Goal: Task Accomplishment & Management: Manage account settings

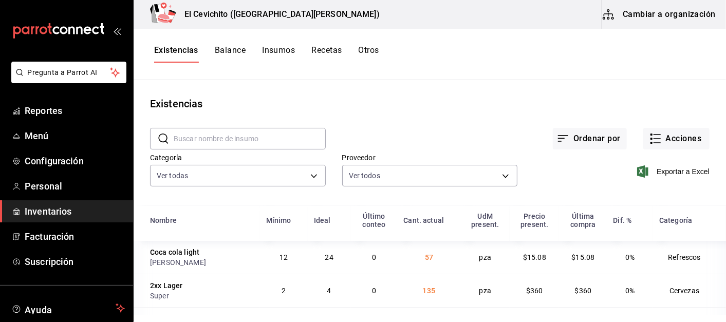
click at [288, 92] on main "Existencias ​ ​ Ordenar por Acciones Categoría Ver todas eedbcfd6-d713-4c5a-827…" at bounding box center [430, 197] width 592 height 235
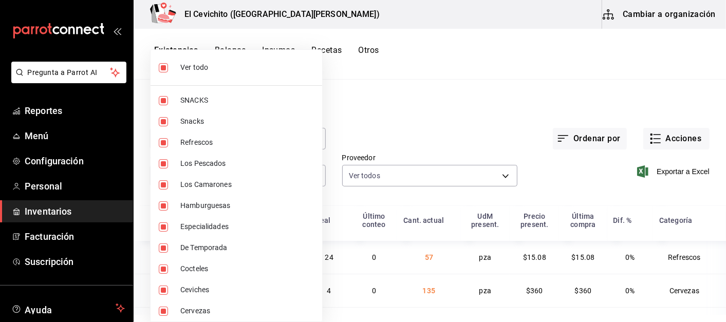
click at [310, 176] on body "Pregunta a Parrot AI Reportes Menú Configuración Personal Inventarios Facturaci…" at bounding box center [363, 157] width 726 height 315
click at [165, 67] on input "checkbox" at bounding box center [163, 67] width 9 height 9
checkbox input "false"
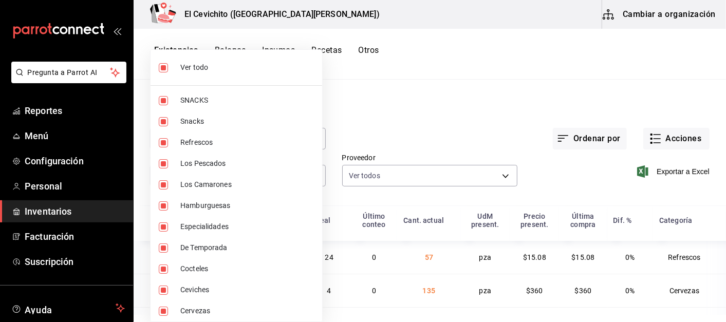
checkbox input "false"
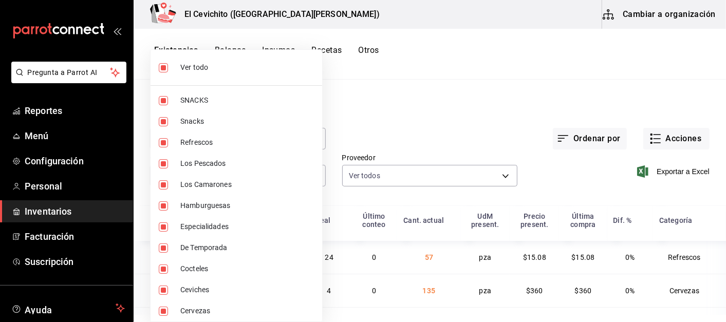
checkbox input "false"
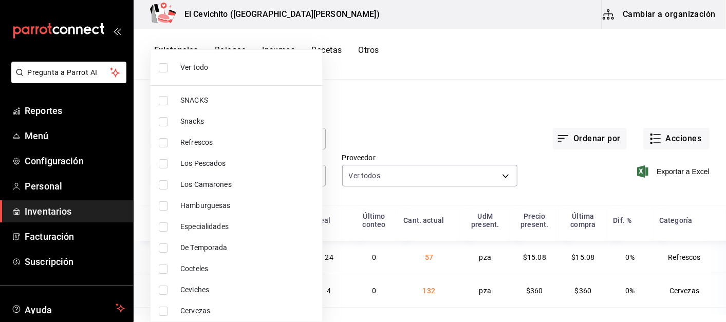
click at [164, 142] on input "checkbox" at bounding box center [163, 142] width 9 height 9
checkbox input "true"
type input "e8bf1d7e-c735-44bb-9f0f-e5e6b4af77cb"
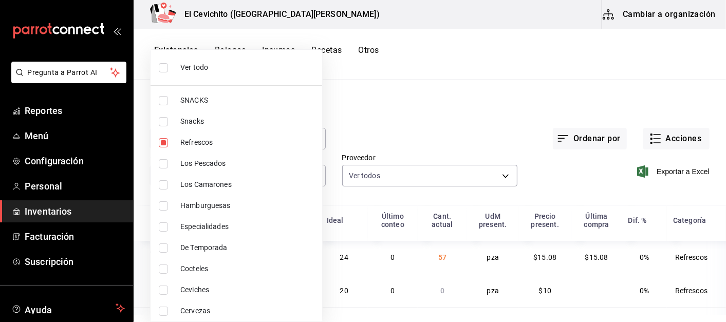
click at [411, 128] on div at bounding box center [363, 161] width 726 height 322
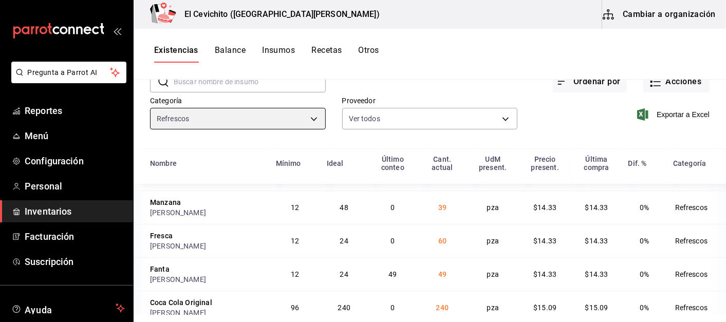
scroll to position [204, 0]
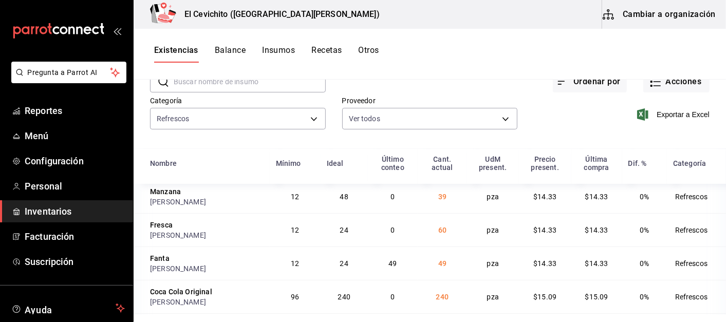
click at [374, 53] on button "Otros" at bounding box center [368, 53] width 21 height 17
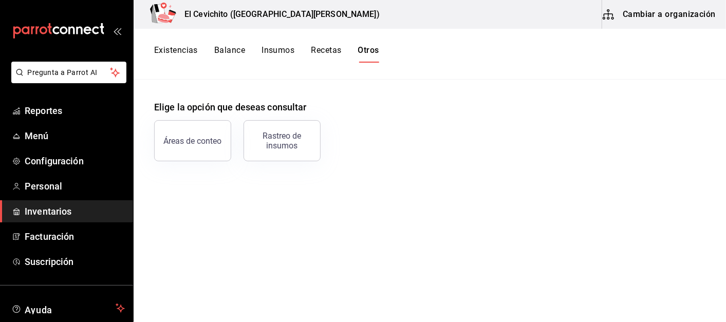
click at [281, 146] on div "Rastreo de insumos" at bounding box center [282, 141] width 64 height 20
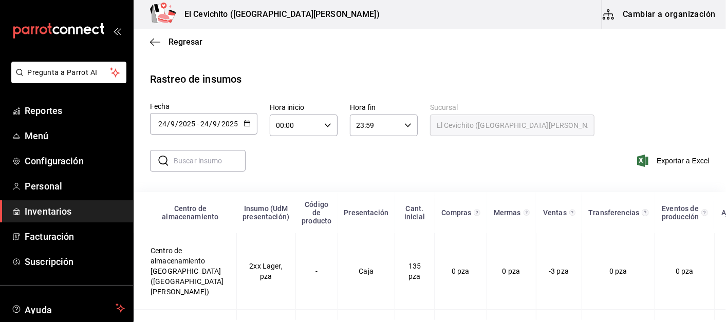
click at [246, 123] on icon "button" at bounding box center [246, 123] width 7 height 7
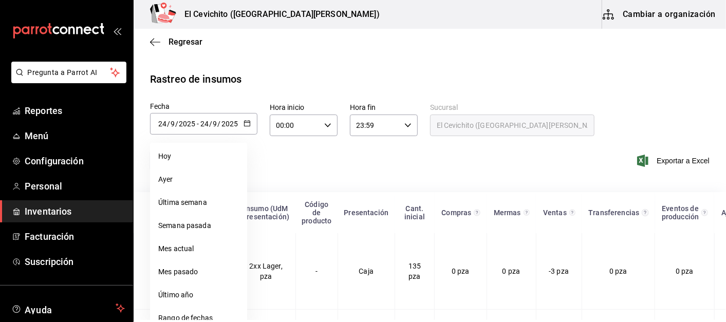
click at [178, 313] on li "Rango de fechas" at bounding box center [198, 318] width 97 height 23
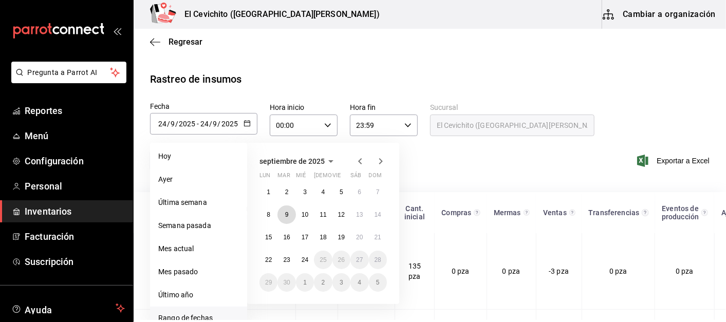
click at [288, 218] on button "9" at bounding box center [286, 214] width 18 height 18
click at [304, 260] on abbr "24" at bounding box center [304, 259] width 7 height 7
type input "[DATE]"
type input "9"
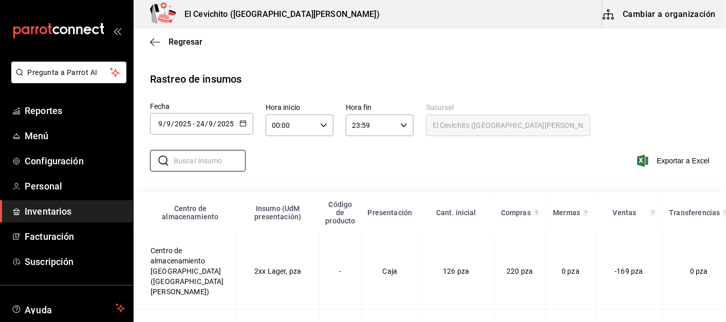
click at [208, 160] on input "text" at bounding box center [210, 160] width 72 height 21
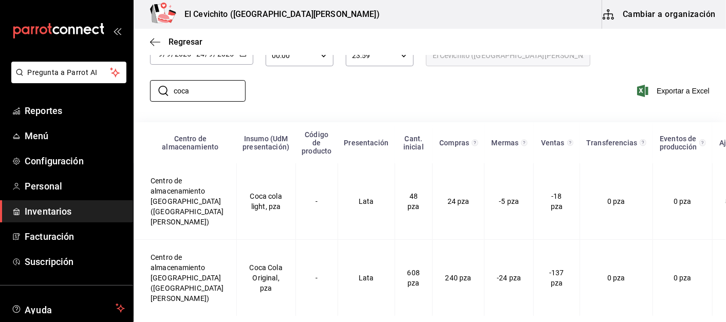
type input "coca"
click at [245, 273] on td "Coca Cola Original, pza" at bounding box center [265, 278] width 59 height 77
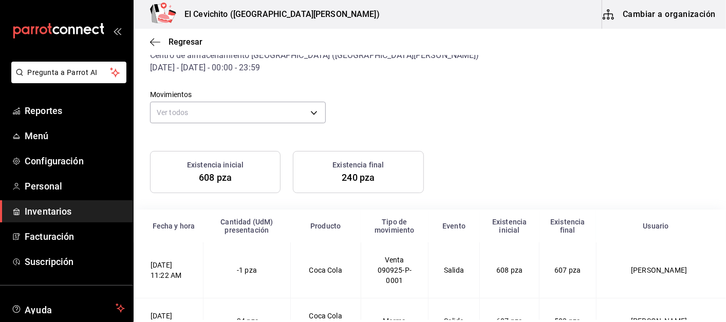
click at [309, 108] on body "Pregunta a Parrot AI Reportes Menú Configuración Personal Inventarios Facturaci…" at bounding box center [363, 160] width 726 height 320
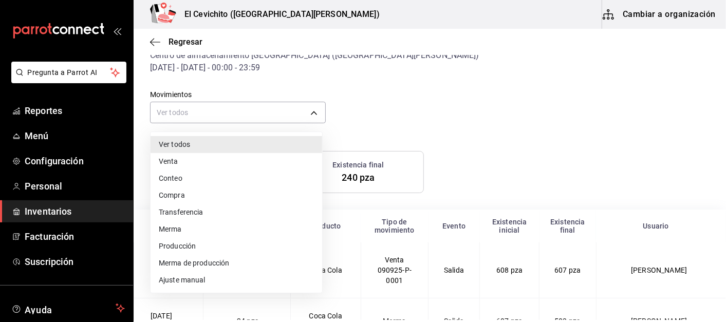
click at [190, 281] on li "Ajuste manual" at bounding box center [235, 280] width 171 height 17
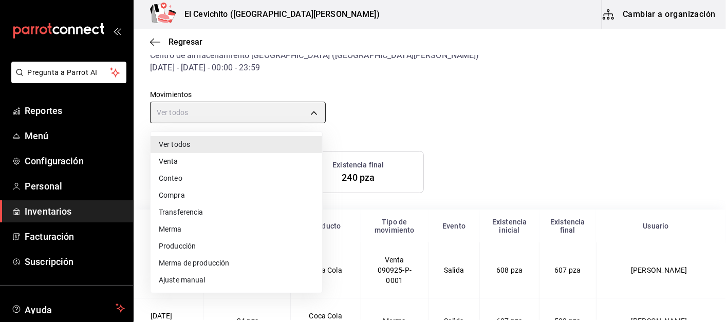
type input "MANUAL_ADJUSTMENT"
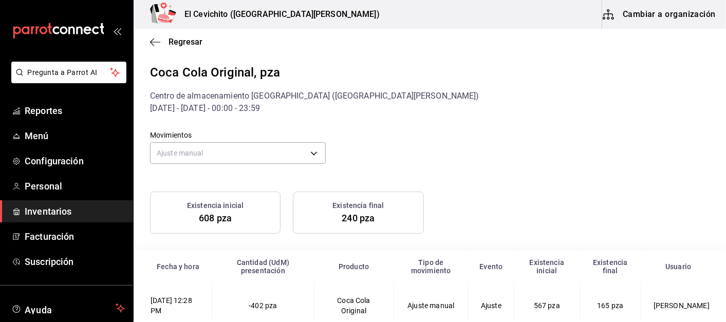
click at [180, 44] on span "Regresar" at bounding box center [185, 42] width 34 height 10
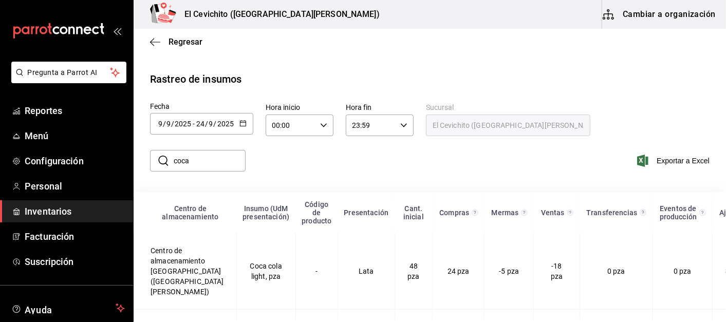
click at [240, 123] on icon "button" at bounding box center [242, 123] width 7 height 7
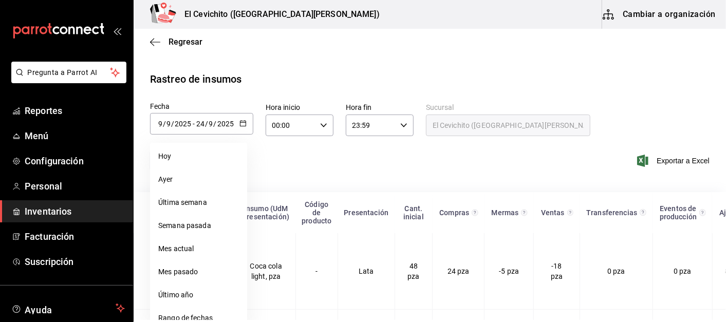
click at [174, 314] on li "Rango de fechas" at bounding box center [198, 318] width 97 height 23
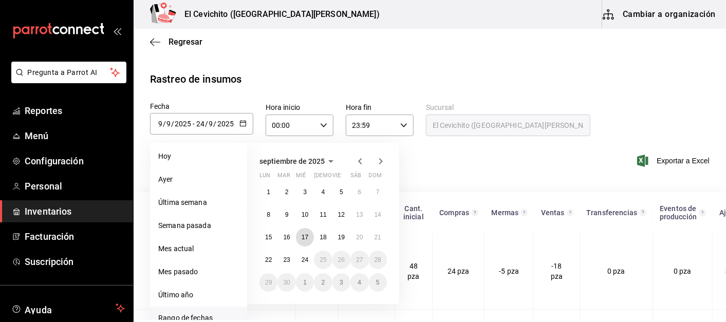
click at [304, 239] on abbr "17" at bounding box center [304, 237] width 7 height 7
click at [302, 259] on abbr "24" at bounding box center [304, 259] width 7 height 7
type input "[DATE]"
type input "17"
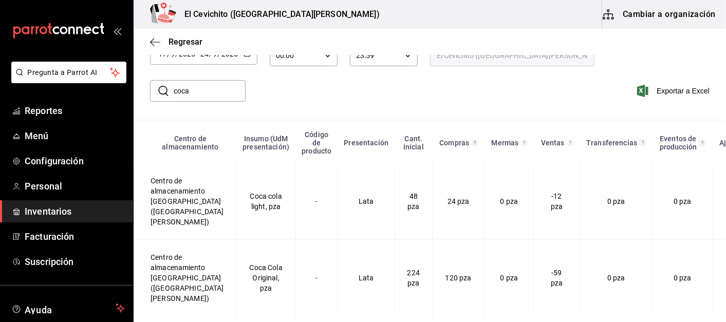
click at [177, 278] on td "Centro de almacenamiento [GEOGRAPHIC_DATA] ([GEOGRAPHIC_DATA][PERSON_NAME])" at bounding box center [185, 278] width 103 height 77
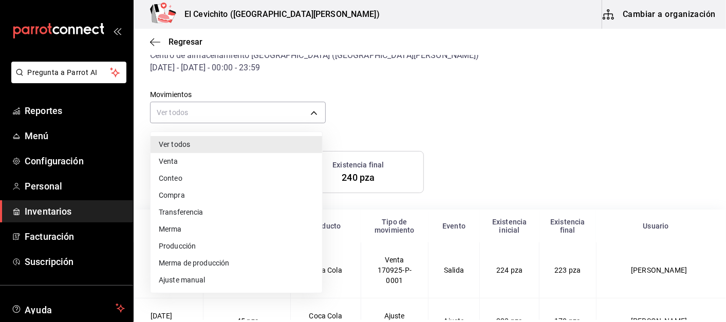
click at [260, 106] on body "Pregunta a Parrot AI Reportes Menú Configuración Personal Inventarios Facturaci…" at bounding box center [363, 160] width 726 height 320
click at [169, 282] on li "Ajuste manual" at bounding box center [235, 280] width 171 height 17
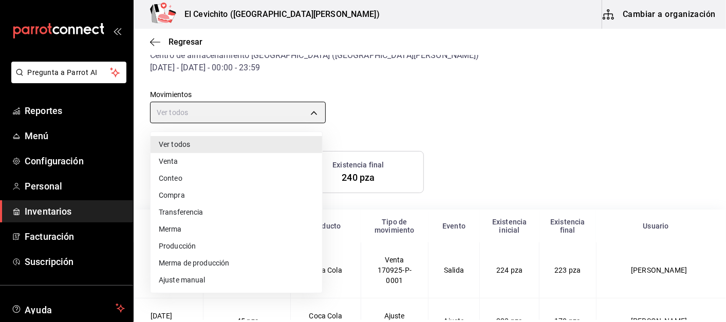
type input "MANUAL_ADJUSTMENT"
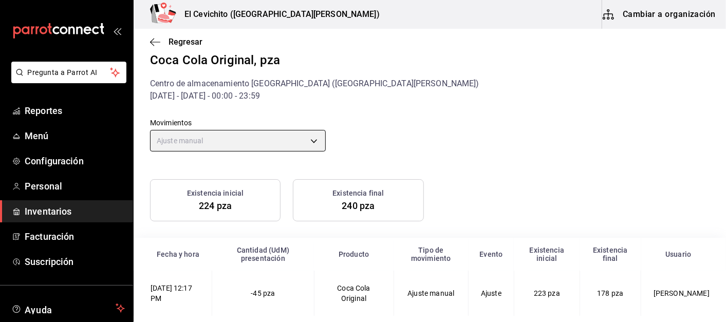
scroll to position [13, 0]
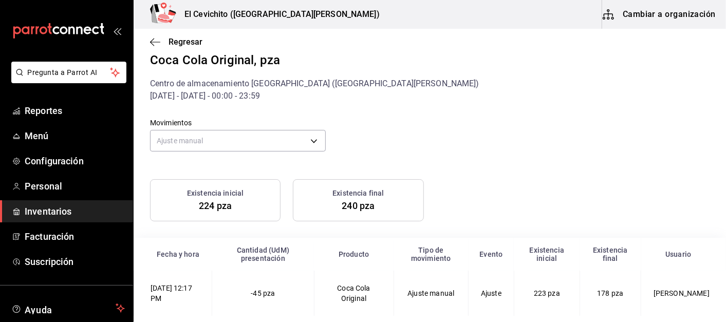
click at [157, 43] on icon "button" at bounding box center [155, 41] width 10 height 9
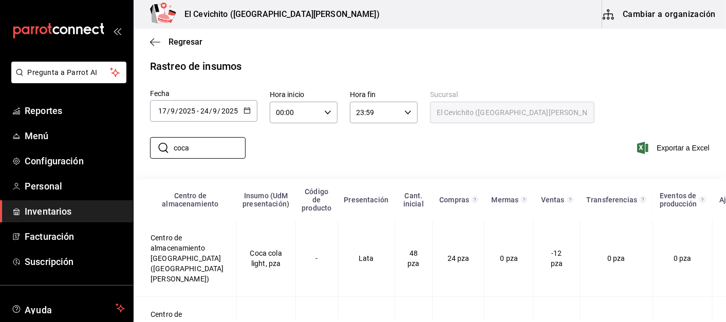
drag, startPoint x: 203, startPoint y: 145, endPoint x: 167, endPoint y: 148, distance: 36.1
click at [167, 148] on div "​ coca ​" at bounding box center [198, 148] width 96 height 22
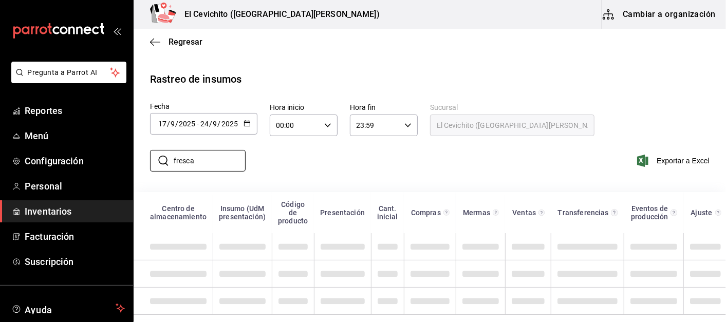
scroll to position [9, 0]
type input "fresca"
click at [343, 161] on div "​ fresca ​ Exportar a Excel" at bounding box center [425, 167] width 600 height 42
click at [206, 151] on input "fresca" at bounding box center [210, 160] width 72 height 21
drag, startPoint x: 206, startPoint y: 151, endPoint x: 168, endPoint y: 152, distance: 38.0
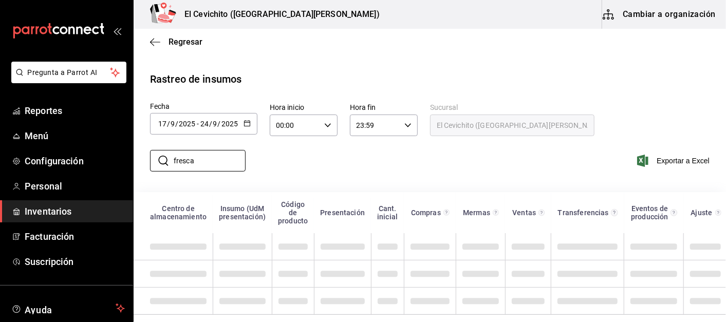
click at [168, 152] on div "​ fresca ​" at bounding box center [198, 161] width 96 height 22
type input "fresca"
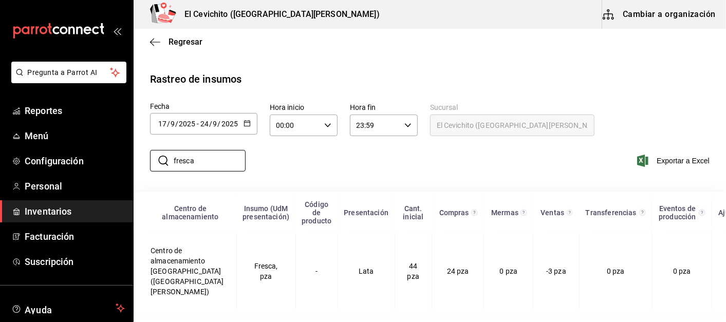
scroll to position [4, 0]
click at [252, 268] on td "Fresca, pza" at bounding box center [265, 271] width 59 height 76
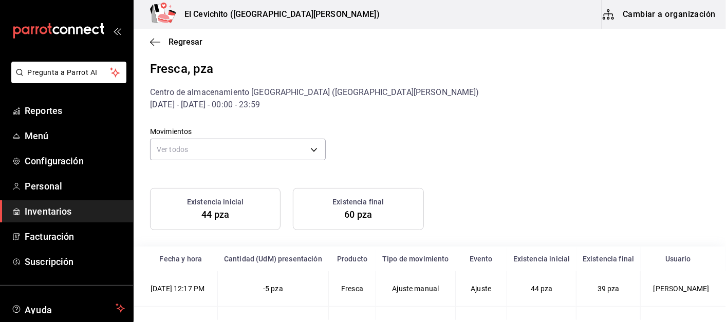
click at [152, 40] on icon "button" at bounding box center [152, 42] width 4 height 8
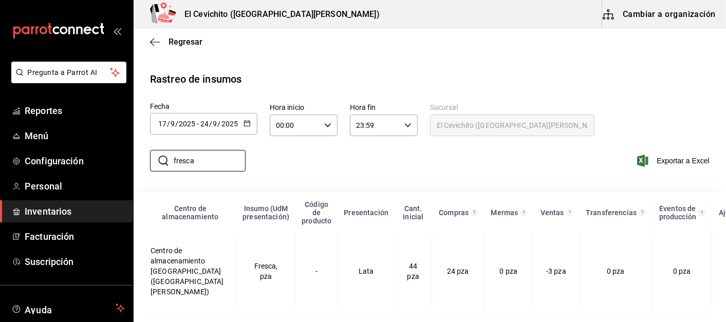
drag, startPoint x: 218, startPoint y: 158, endPoint x: 168, endPoint y: 160, distance: 49.8
click at [168, 160] on div "​ fresca ​" at bounding box center [198, 161] width 96 height 22
type input "sprite"
click at [249, 275] on td "Sprite, pza" at bounding box center [265, 271] width 59 height 76
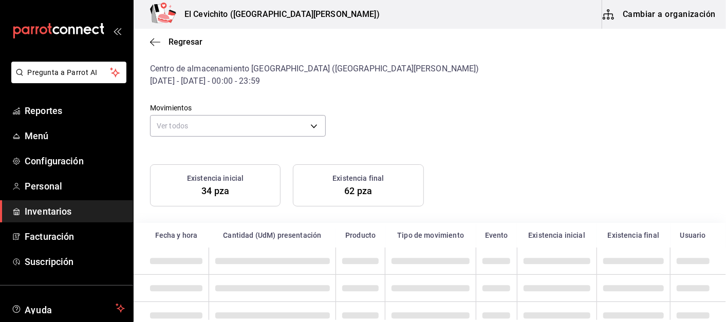
scroll to position [41, 0]
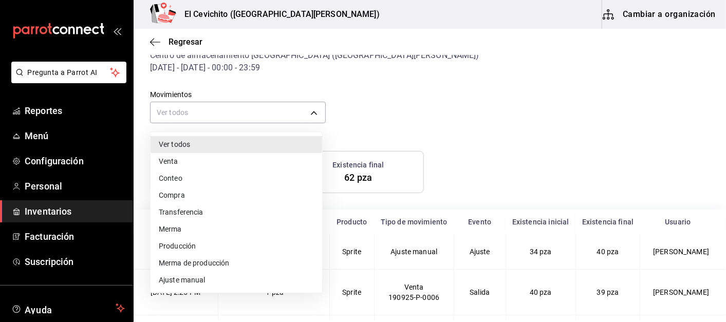
click at [311, 114] on body "Pregunta a Parrot AI Reportes Menú Configuración Personal Inventarios Facturaci…" at bounding box center [363, 160] width 726 height 320
click at [182, 281] on li "Ajuste manual" at bounding box center [235, 280] width 171 height 17
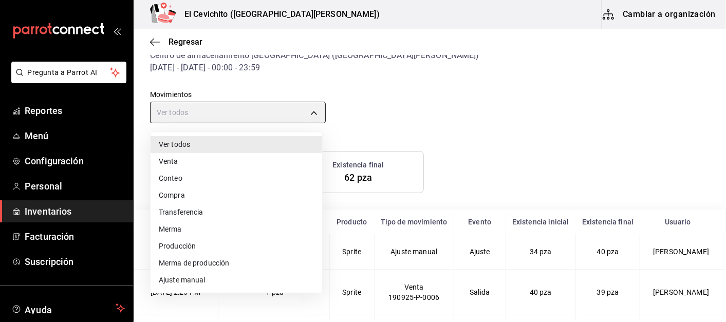
type input "MANUAL_ADJUSTMENT"
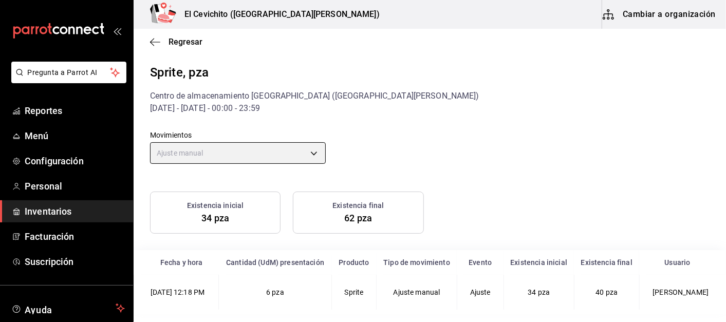
scroll to position [13, 0]
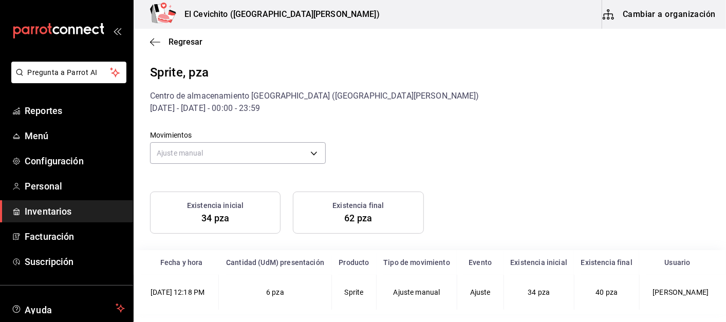
click at [163, 42] on span "Regresar" at bounding box center [176, 42] width 52 height 10
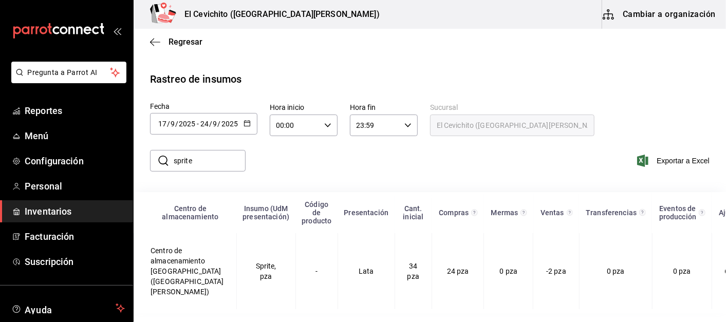
scroll to position [4, 0]
drag, startPoint x: 198, startPoint y: 158, endPoint x: 173, endPoint y: 157, distance: 25.7
click at [173, 157] on div "​ sprite ​" at bounding box center [198, 161] width 96 height 22
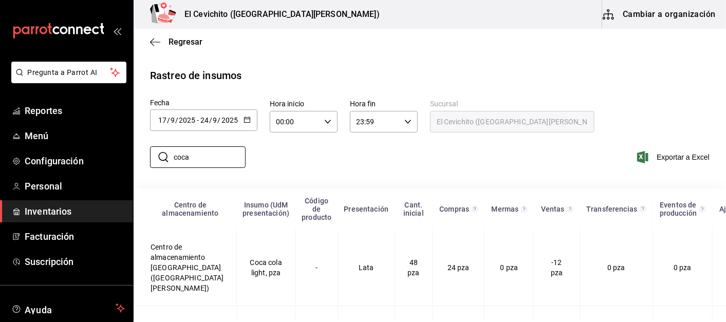
type input "coca"
click at [255, 265] on td "Coca cola light, pza" at bounding box center [265, 268] width 59 height 77
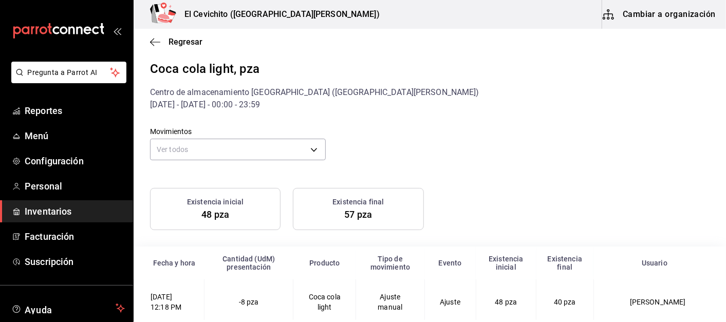
click at [222, 155] on body "Pregunta a Parrot AI Reportes Menú Configuración Personal Inventarios Facturaci…" at bounding box center [363, 160] width 726 height 320
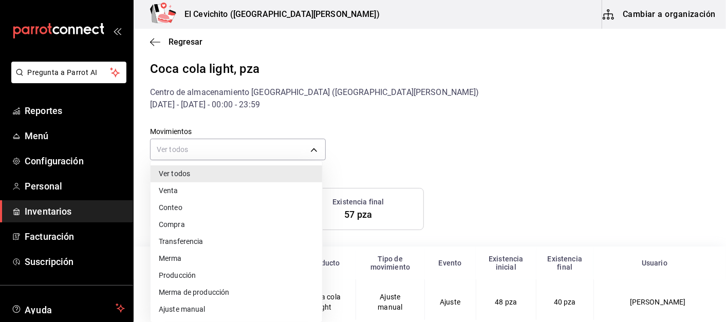
click at [186, 311] on li "Ajuste manual" at bounding box center [235, 309] width 171 height 17
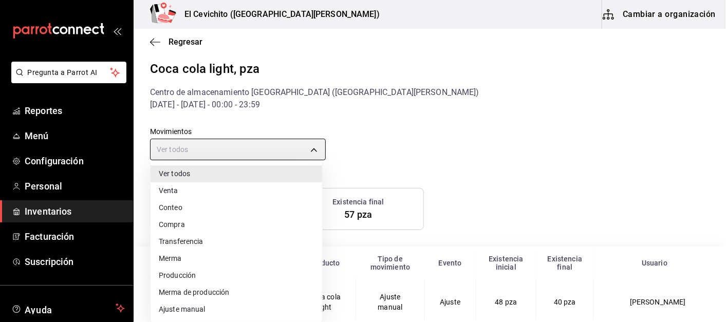
type input "MANUAL_ADJUSTMENT"
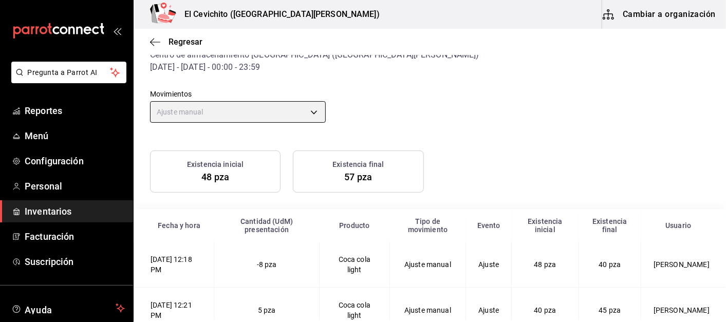
scroll to position [59, 0]
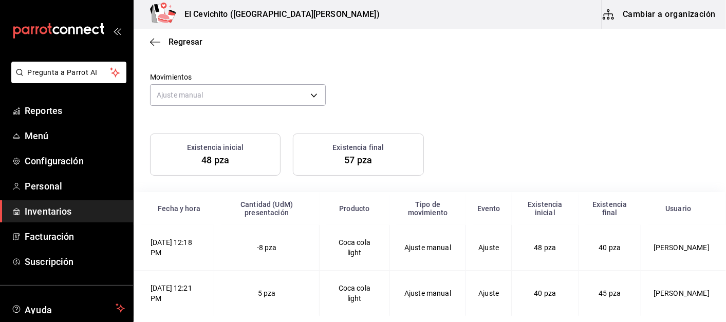
click at [598, 292] on span "45 pza" at bounding box center [609, 293] width 22 height 8
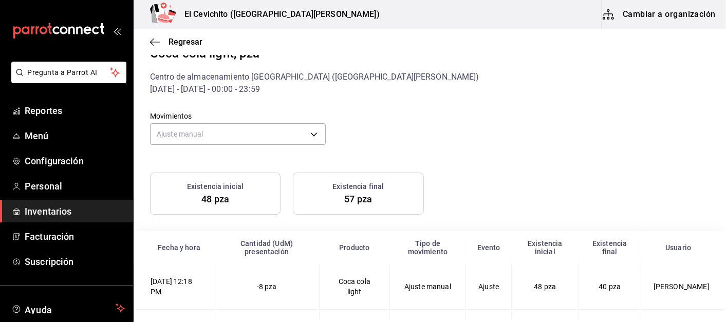
scroll to position [2, 0]
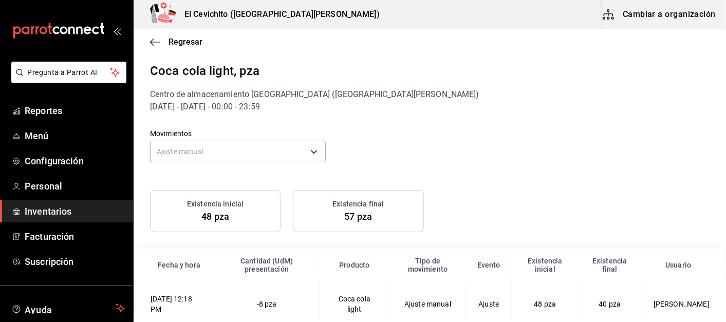
click at [179, 42] on span "Regresar" at bounding box center [185, 42] width 34 height 10
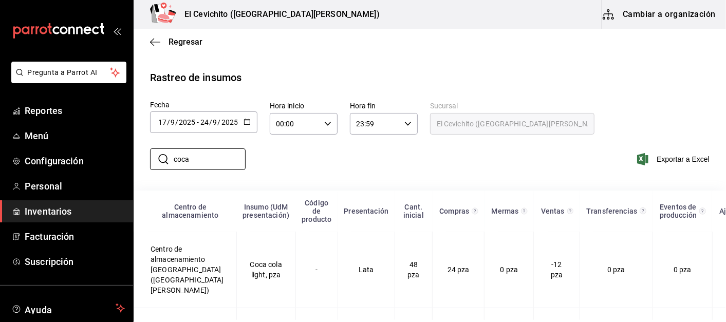
drag, startPoint x: 216, startPoint y: 154, endPoint x: 146, endPoint y: 164, distance: 70.6
click at [146, 164] on div "​ coca ​" at bounding box center [194, 159] width 104 height 30
type input "fanta"
click at [238, 273] on td "Fanta, pza" at bounding box center [265, 271] width 59 height 76
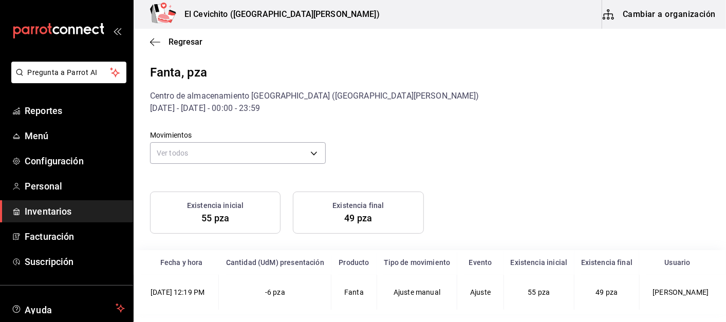
scroll to position [13, 0]
click at [311, 115] on div "Movimientos Ver todos default" at bounding box center [230, 141] width 192 height 52
click at [311, 142] on body "Pregunta a Parrot AI Reportes Menú Configuración Personal Inventarios Facturaci…" at bounding box center [363, 160] width 726 height 320
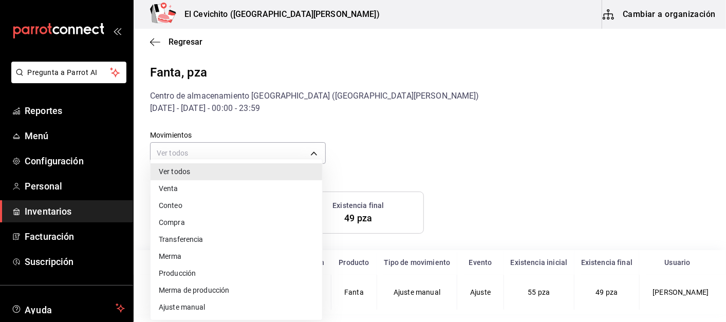
click at [189, 307] on li "Ajuste manual" at bounding box center [235, 307] width 171 height 17
type input "MANUAL_ADJUSTMENT"
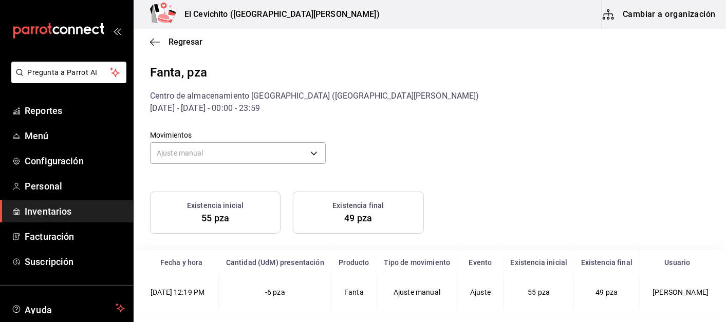
click at [150, 40] on icon "button" at bounding box center [155, 41] width 10 height 9
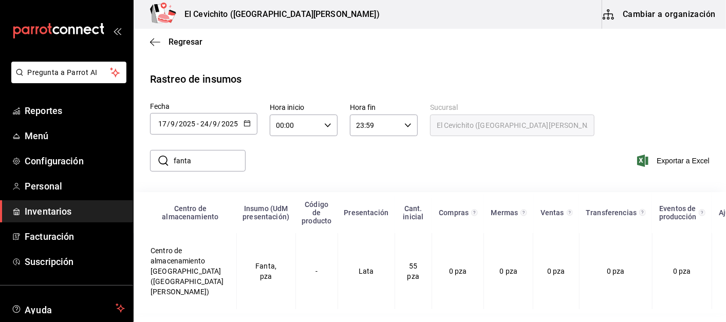
scroll to position [4, 0]
drag, startPoint x: 220, startPoint y: 154, endPoint x: 166, endPoint y: 157, distance: 54.5
click at [166, 157] on div "​ fanta ​" at bounding box center [198, 161] width 96 height 22
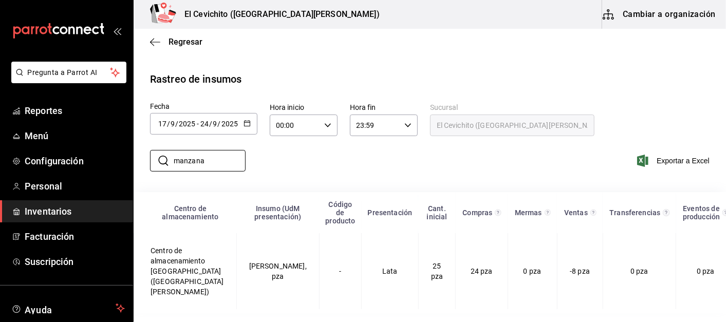
type input "manzana"
click at [251, 267] on td "[PERSON_NAME], pza" at bounding box center [277, 271] width 83 height 76
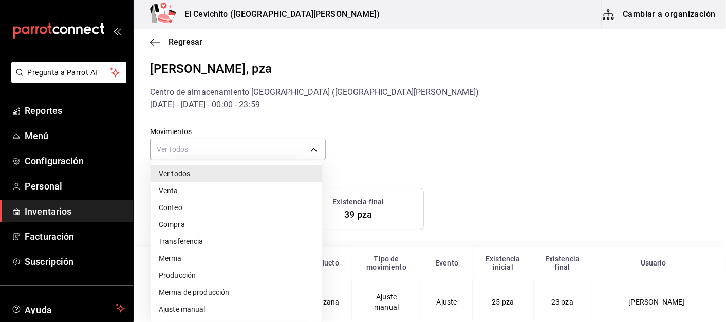
click at [261, 153] on body "Pregunta a Parrot AI Reportes Menú Configuración Personal Inventarios Facturaci…" at bounding box center [363, 160] width 726 height 320
click at [183, 315] on li "Ajuste manual" at bounding box center [235, 309] width 171 height 17
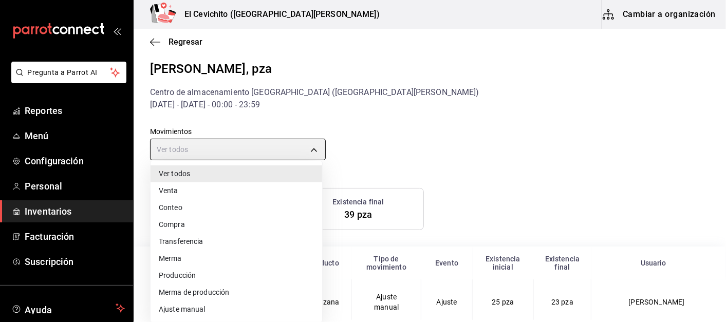
type input "MANUAL_ADJUSTMENT"
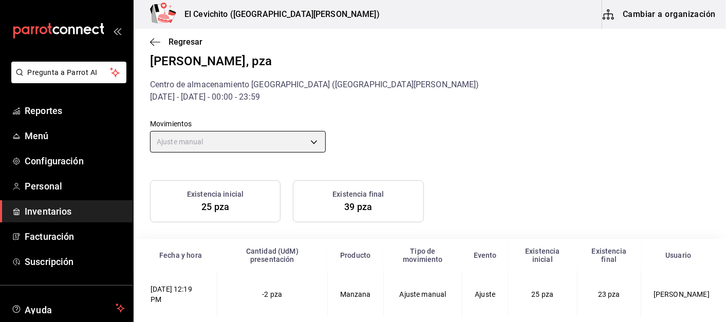
scroll to position [13, 0]
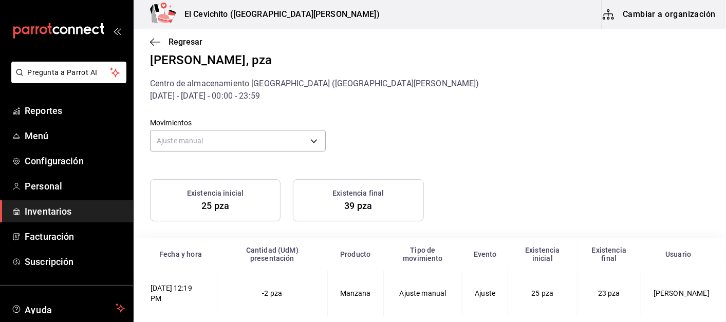
click at [155, 39] on icon "button" at bounding box center [155, 41] width 10 height 9
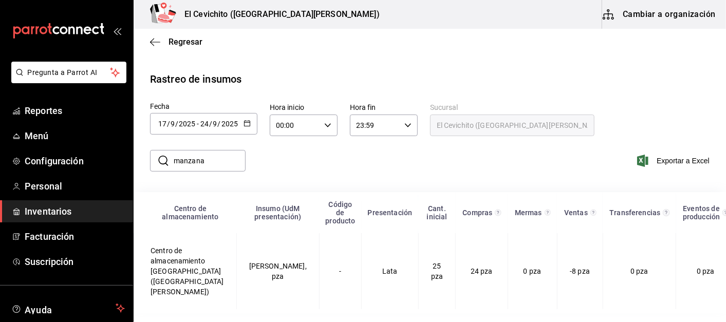
scroll to position [4, 0]
drag, startPoint x: 213, startPoint y: 155, endPoint x: 115, endPoint y: 158, distance: 98.1
click at [115, 158] on div "Pregunta a Parrot AI Reportes Menú Configuración Personal Inventarios Facturaci…" at bounding box center [363, 160] width 726 height 320
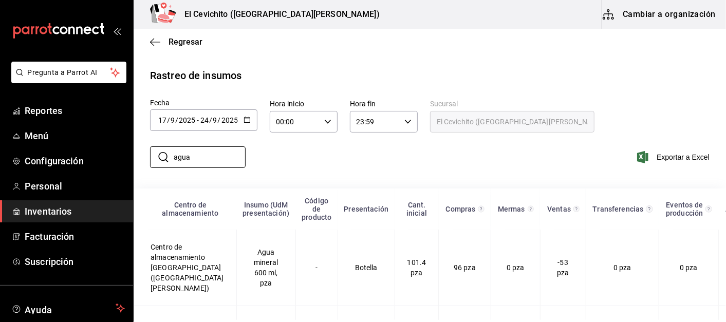
type input "agua"
click at [244, 277] on td "Agua mineral 600 ml, pza" at bounding box center [265, 268] width 59 height 77
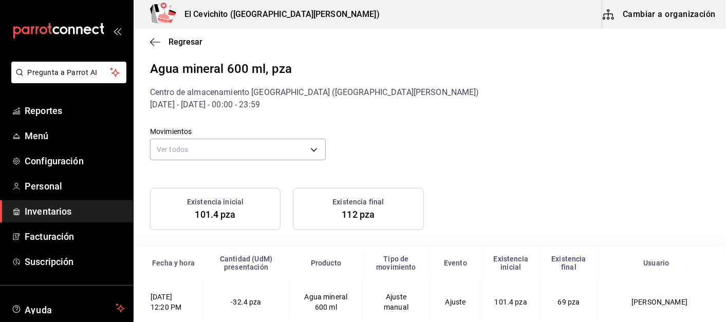
click at [312, 152] on body "Pregunta a Parrot AI Reportes Menú Configuración Personal Inventarios Facturaci…" at bounding box center [363, 160] width 726 height 320
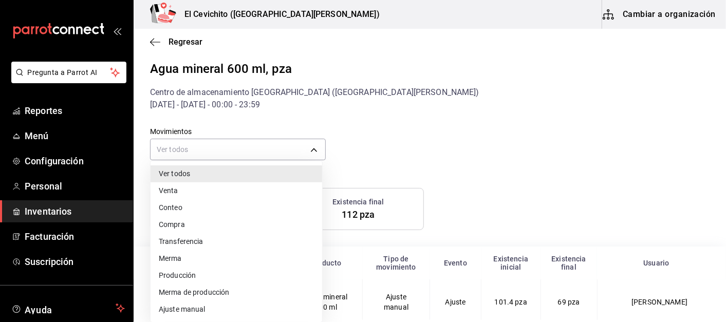
click at [187, 308] on li "Ajuste manual" at bounding box center [235, 309] width 171 height 17
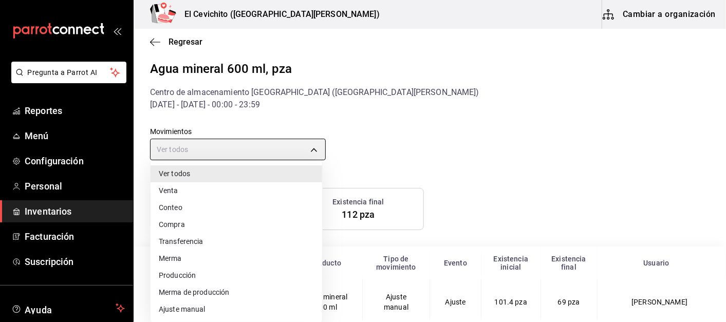
type input "MANUAL_ADJUSTMENT"
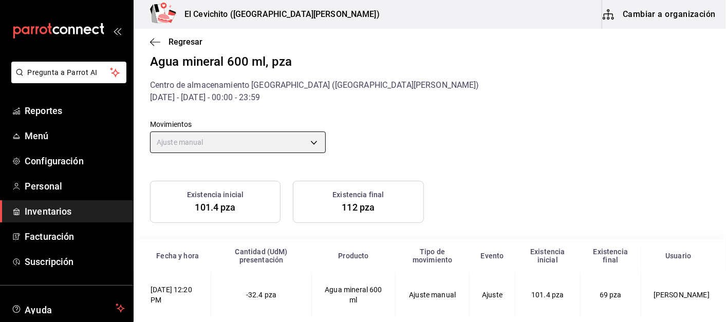
scroll to position [13, 0]
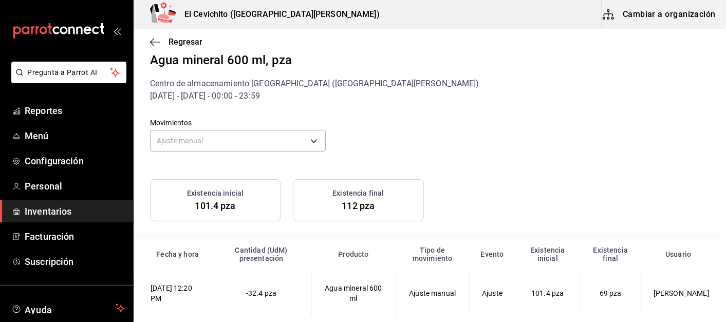
click at [157, 40] on icon "button" at bounding box center [155, 41] width 10 height 9
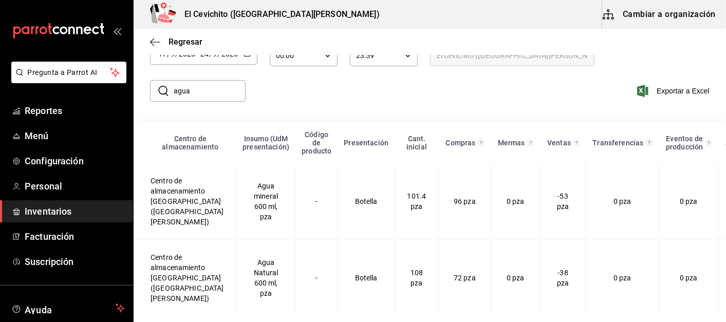
click at [239, 264] on td "Agua Natural 600 ml, pza" at bounding box center [265, 278] width 59 height 77
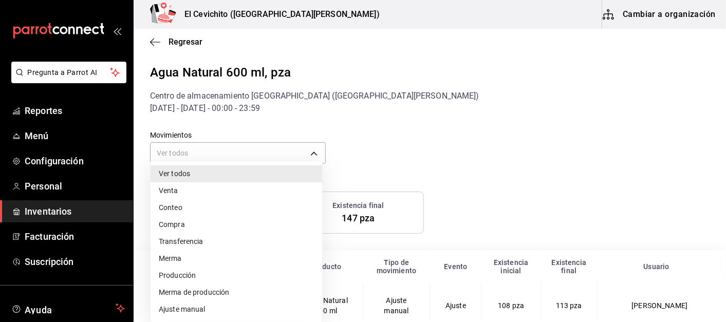
click at [252, 154] on body "Pregunta a Parrot AI Reportes Menú Configuración Personal Inventarios Facturaci…" at bounding box center [363, 160] width 726 height 320
click at [196, 313] on li "Ajuste manual" at bounding box center [235, 309] width 171 height 17
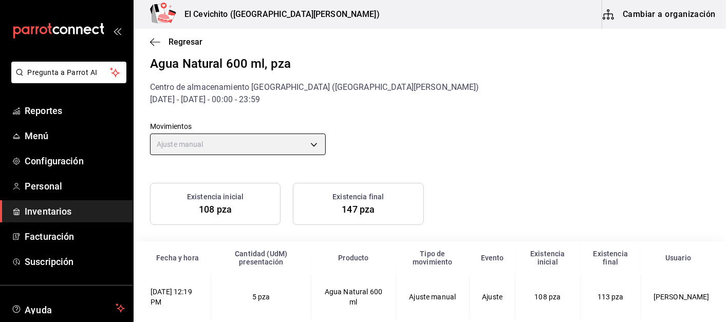
scroll to position [13, 0]
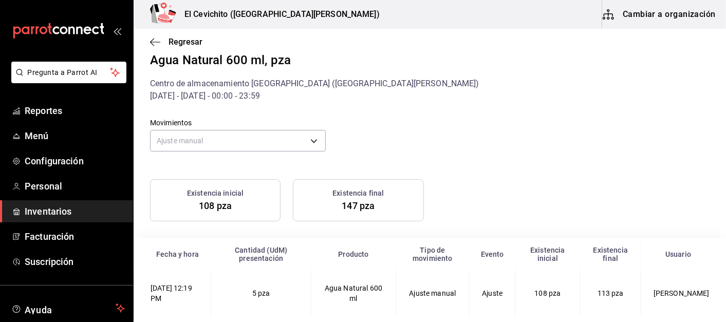
click at [260, 141] on body "Pregunta a Parrot AI Reportes Menú Configuración Personal Inventarios Facturaci…" at bounding box center [363, 160] width 726 height 320
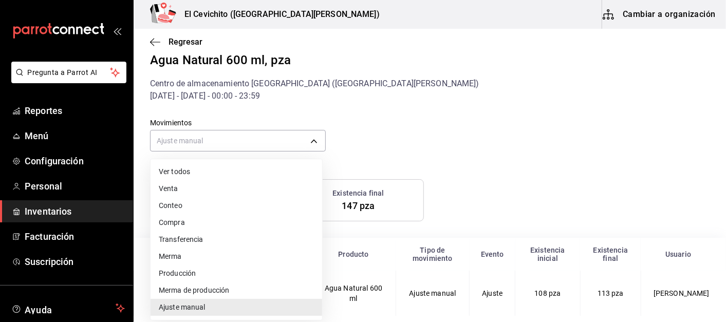
click at [180, 224] on li "Compra" at bounding box center [235, 222] width 171 height 17
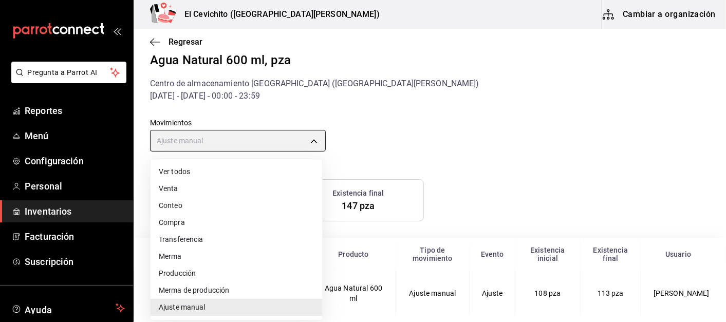
type input "PURCHASE"
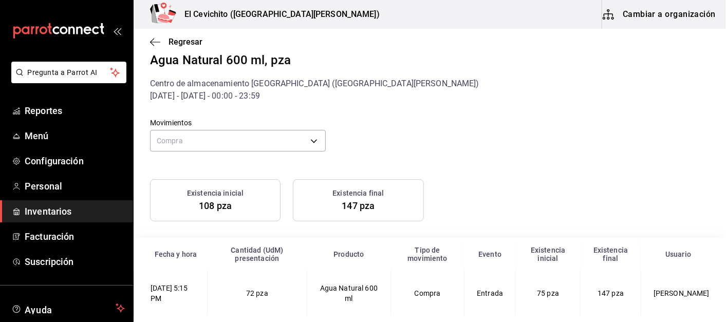
click at [155, 41] on icon "button" at bounding box center [155, 41] width 10 height 9
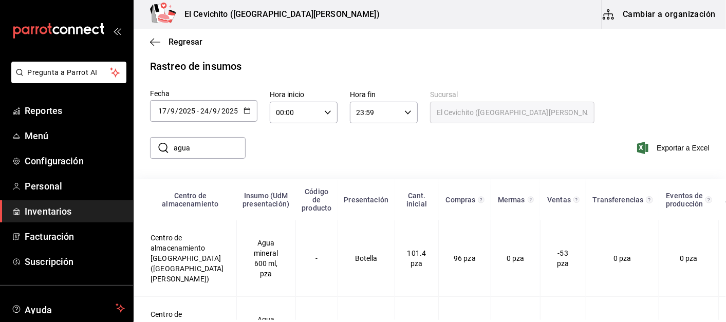
click at [244, 264] on td "Agua mineral 600 ml, pza" at bounding box center [265, 258] width 59 height 77
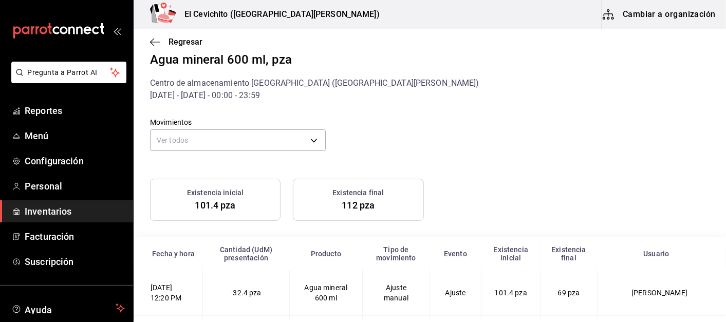
click at [239, 136] on body "Pregunta a Parrot AI Reportes Menú Configuración Personal Inventarios Facturaci…" at bounding box center [363, 160] width 726 height 320
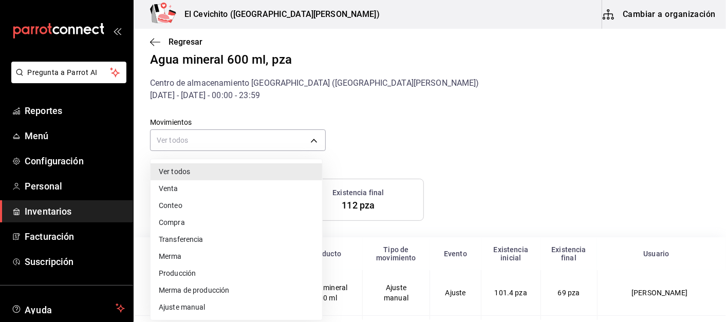
click at [178, 220] on li "Compra" at bounding box center [235, 222] width 171 height 17
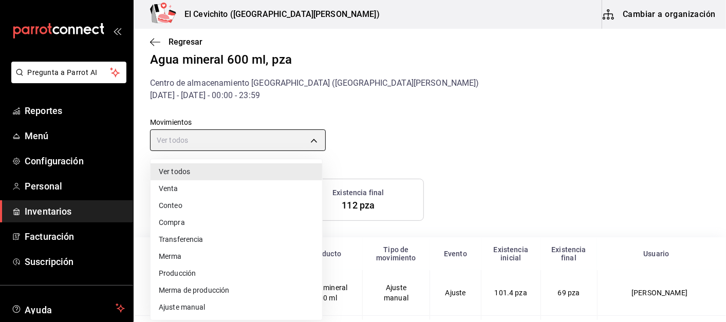
type input "PURCHASE"
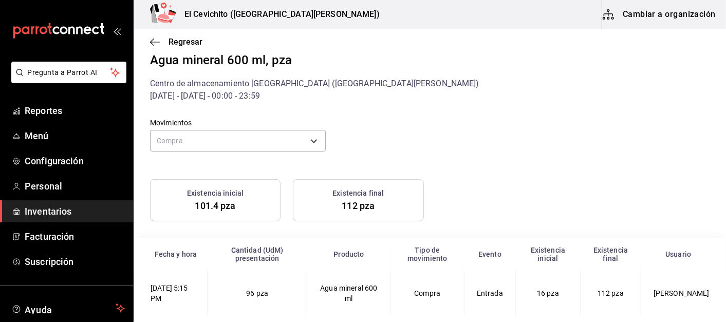
click at [150, 43] on icon "button" at bounding box center [155, 41] width 10 height 9
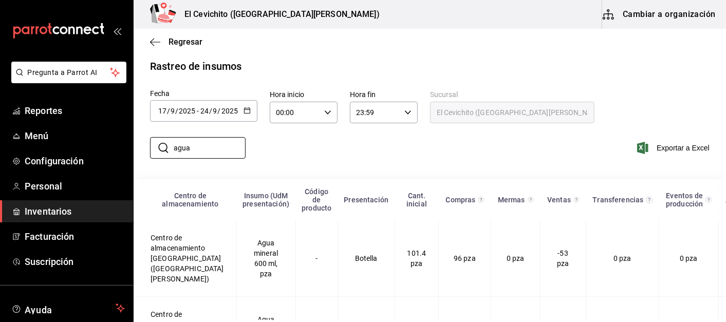
drag, startPoint x: 201, startPoint y: 147, endPoint x: 164, endPoint y: 146, distance: 37.0
click at [164, 146] on div "​ agua ​" at bounding box center [198, 148] width 96 height 22
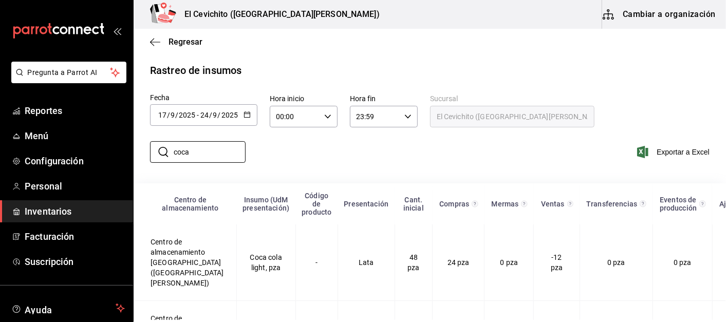
scroll to position [13, 0]
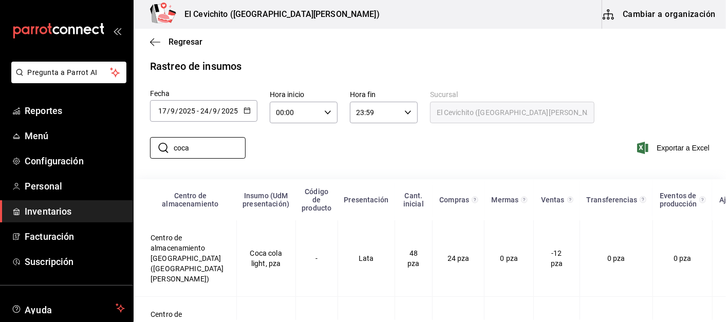
type input "coca"
click at [246, 259] on td "Coca cola light, pza" at bounding box center [265, 258] width 59 height 77
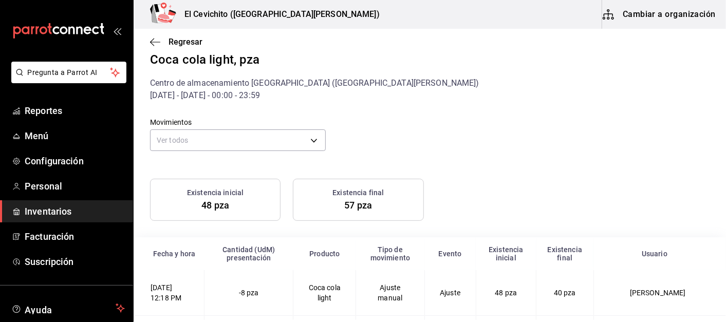
click at [273, 143] on body "Pregunta a Parrot AI Reportes Menú Configuración Personal Inventarios Facturaci…" at bounding box center [363, 160] width 726 height 320
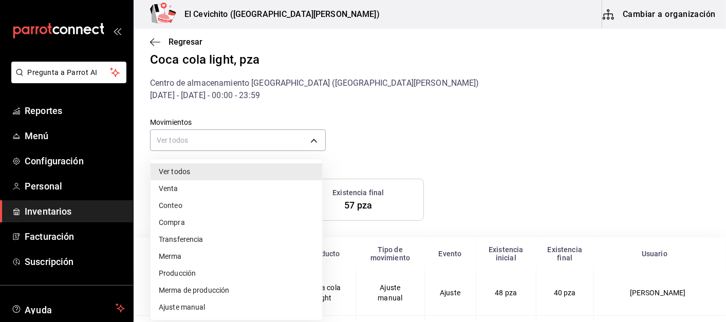
click at [185, 224] on li "Compra" at bounding box center [235, 222] width 171 height 17
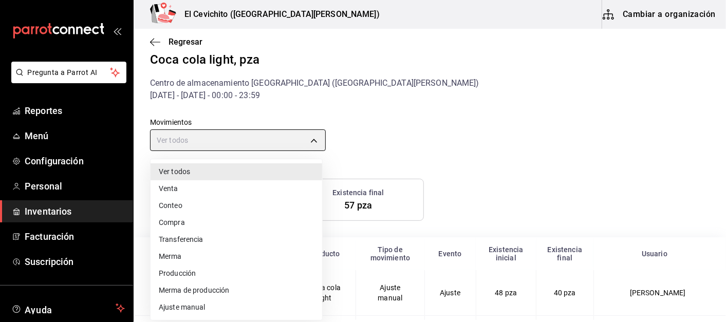
type input "PURCHASE"
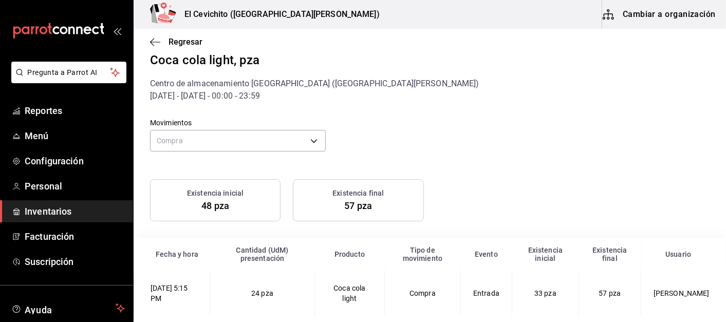
click at [157, 43] on icon "button" at bounding box center [155, 41] width 10 height 9
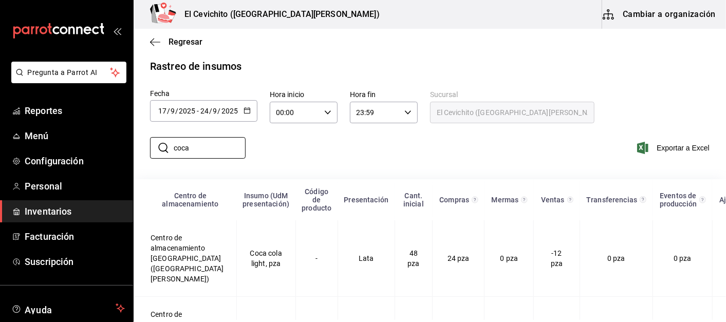
click at [203, 145] on input "coca" at bounding box center [210, 148] width 72 height 21
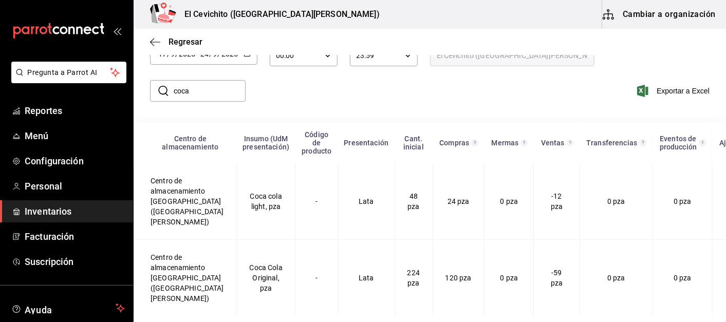
click at [180, 264] on td "Centro de almacenamiento [GEOGRAPHIC_DATA] ([GEOGRAPHIC_DATA][PERSON_NAME])" at bounding box center [185, 278] width 103 height 77
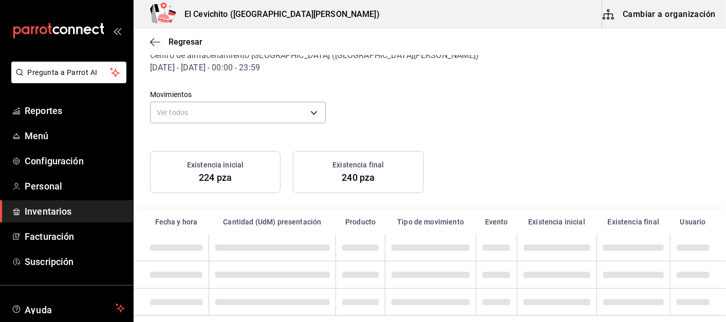
scroll to position [41, 0]
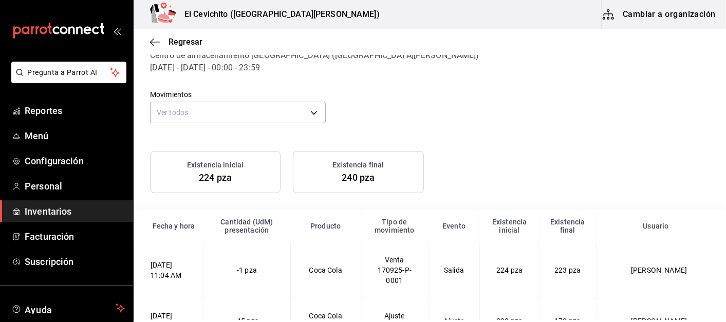
click at [232, 105] on body "Pregunta a Parrot AI Reportes Menú Configuración Personal Inventarios Facturaci…" at bounding box center [363, 160] width 726 height 320
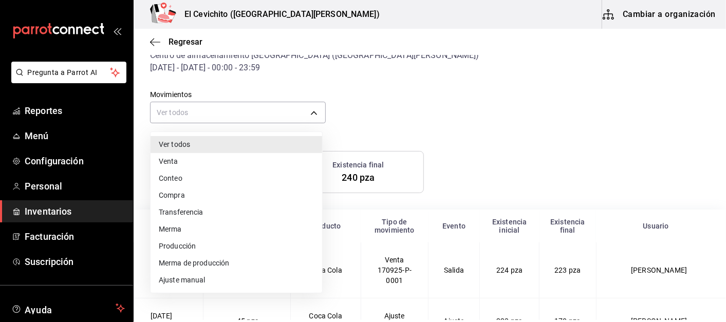
click at [178, 194] on li "Compra" at bounding box center [235, 195] width 171 height 17
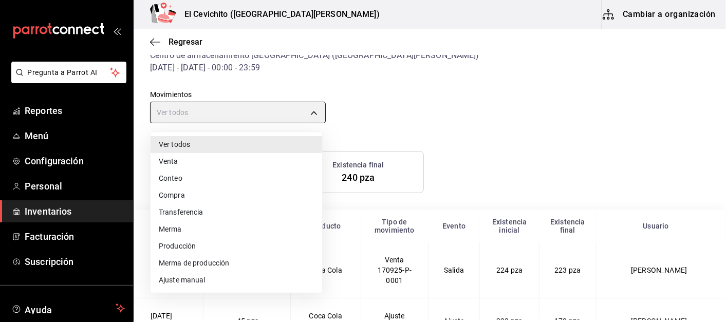
type input "PURCHASE"
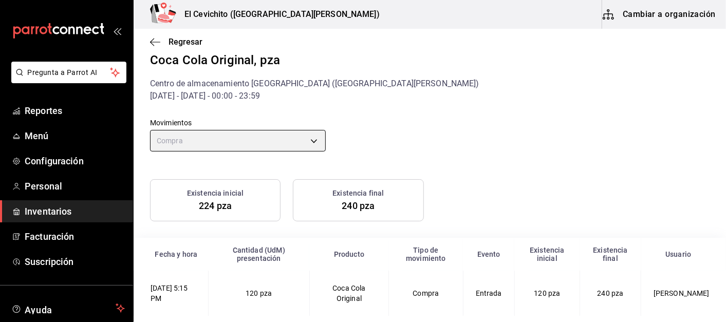
scroll to position [13, 0]
